Goal: Go to known website: Access a specific website the user already knows

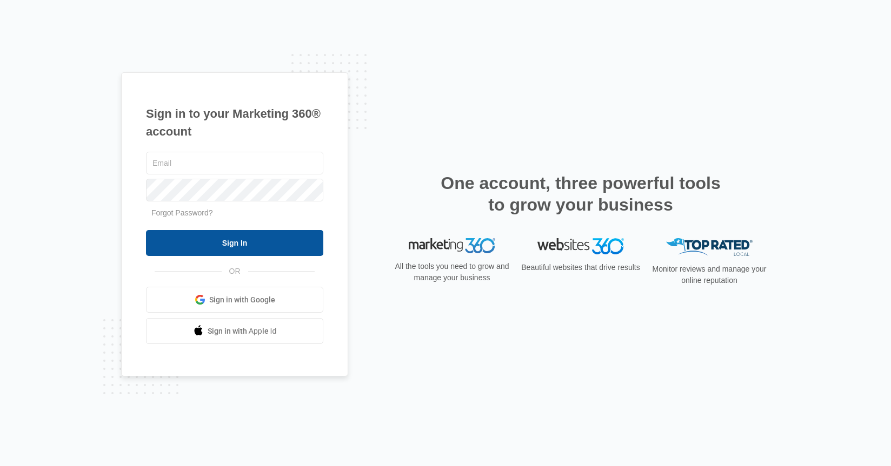
type input "[PERSON_NAME][EMAIL_ADDRESS][DOMAIN_NAME]"
click at [266, 235] on input "Sign In" at bounding box center [234, 243] width 177 height 26
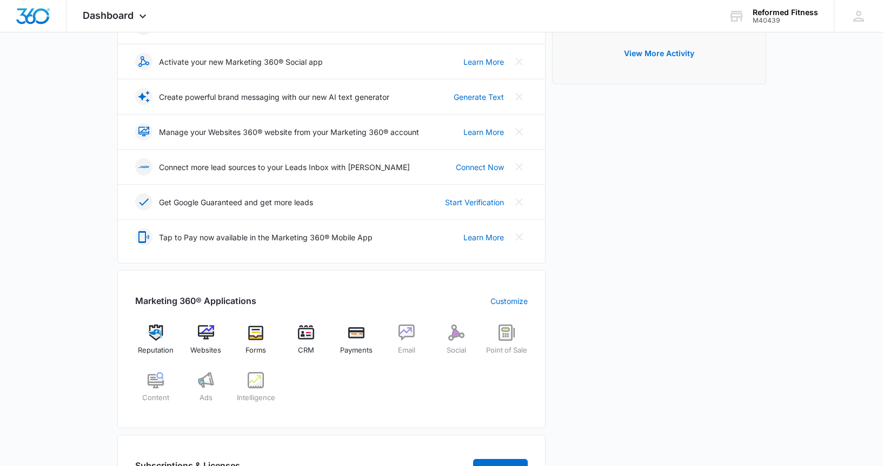
scroll to position [195, 0]
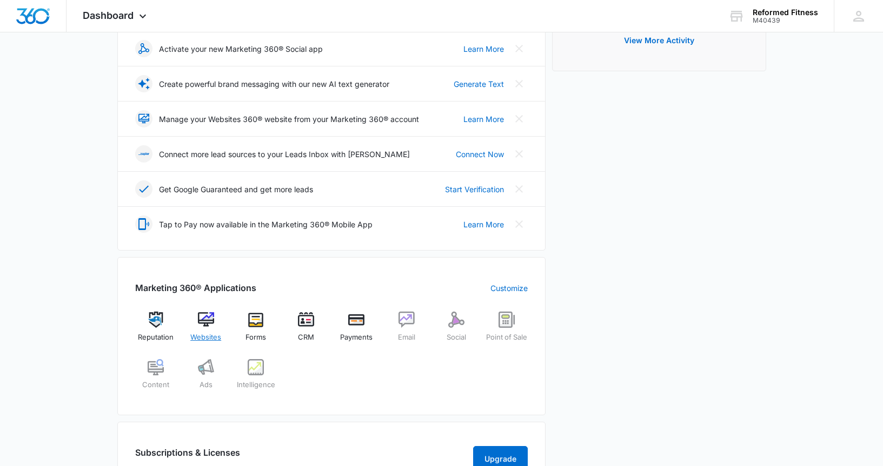
click at [213, 334] on span "Websites" at bounding box center [205, 337] width 31 height 11
